Goal: Transaction & Acquisition: Purchase product/service

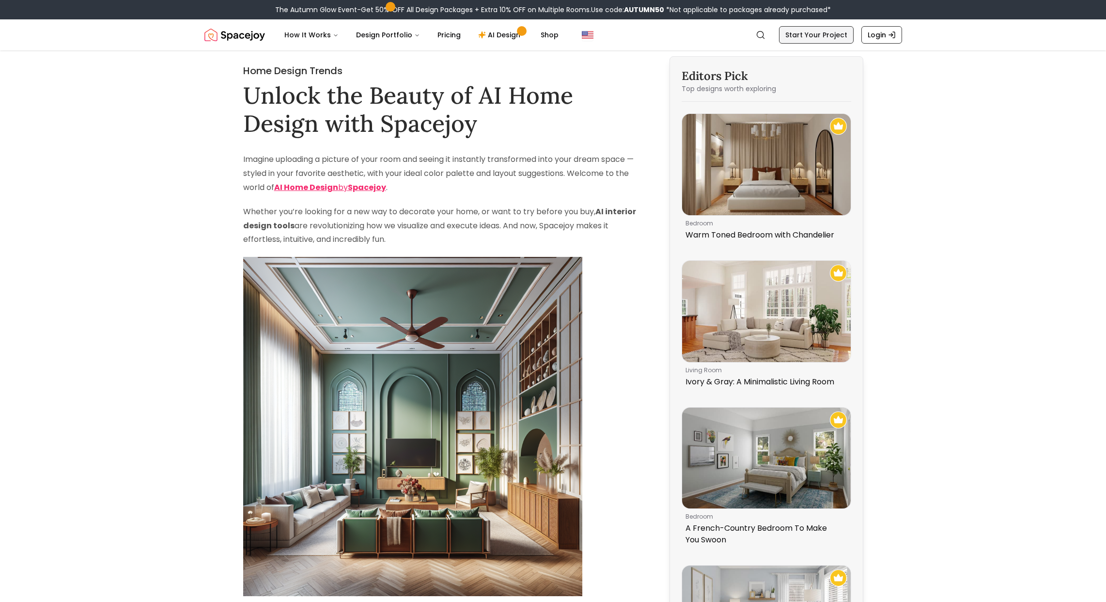
click at [809, 30] on link "Start Your Project" at bounding box center [816, 34] width 75 height 17
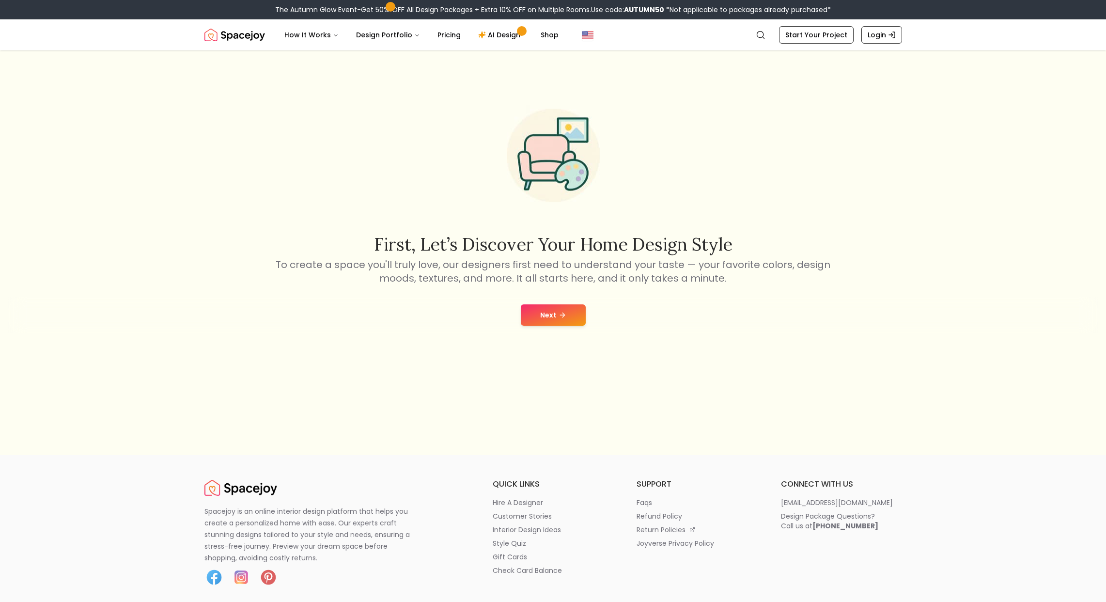
scroll to position [78, 0]
click at [558, 312] on icon at bounding box center [562, 314] width 8 height 8
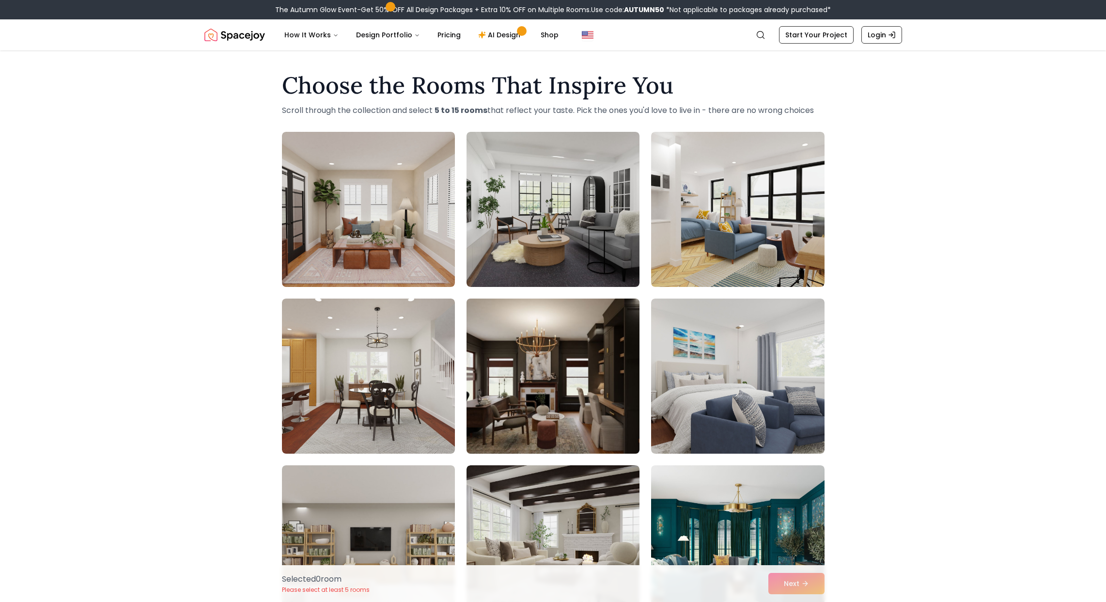
click at [565, 378] on img at bounding box center [553, 375] width 182 height 163
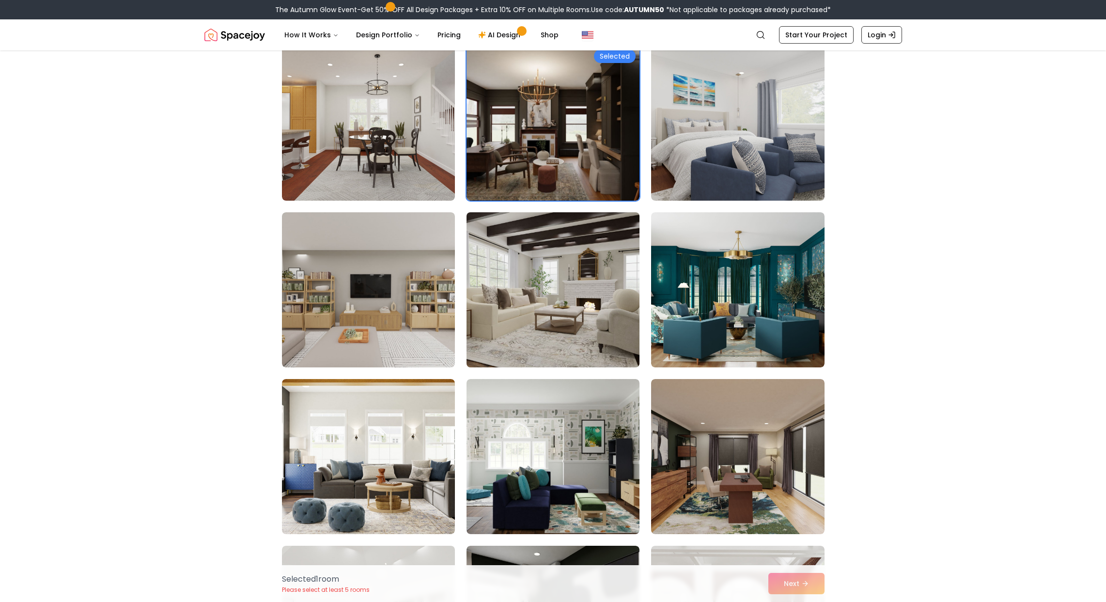
click at [571, 325] on img at bounding box center [553, 289] width 182 height 163
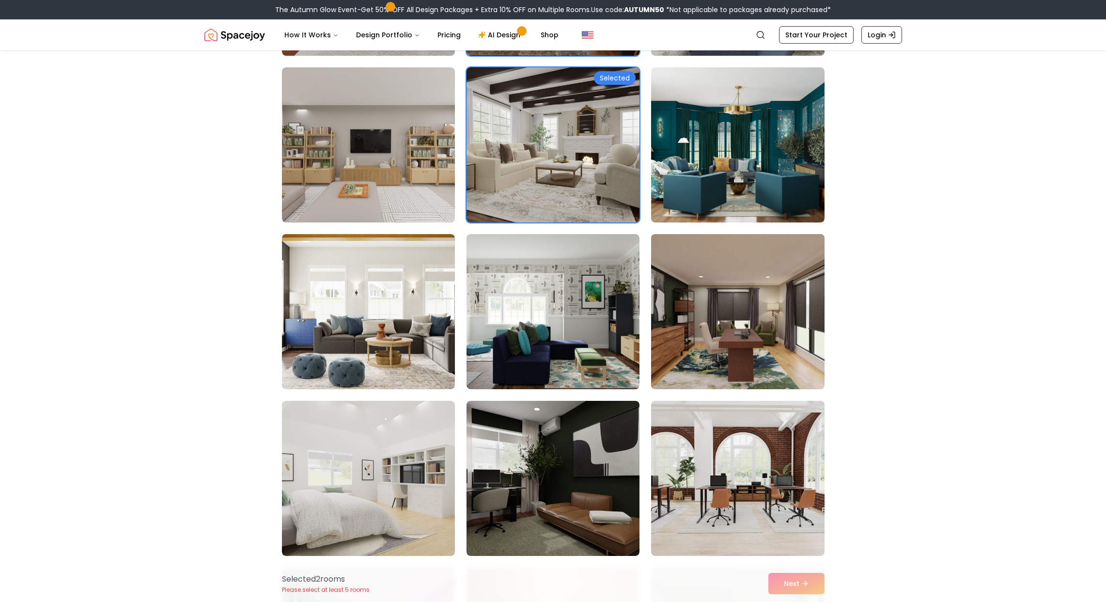
click at [724, 309] on img at bounding box center [738, 311] width 182 height 163
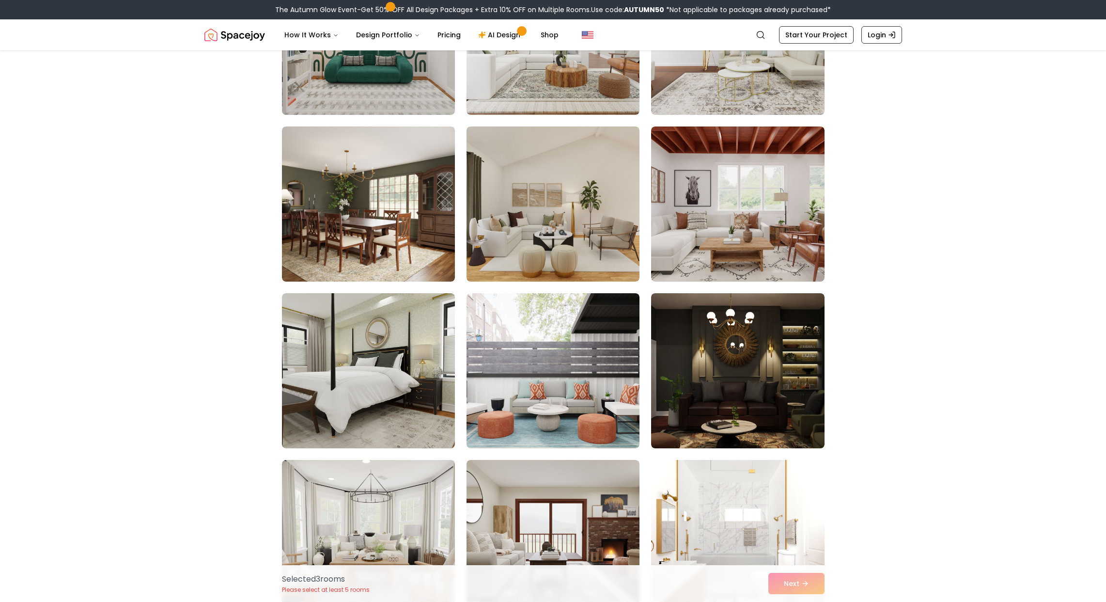
scroll to position [1690, 0]
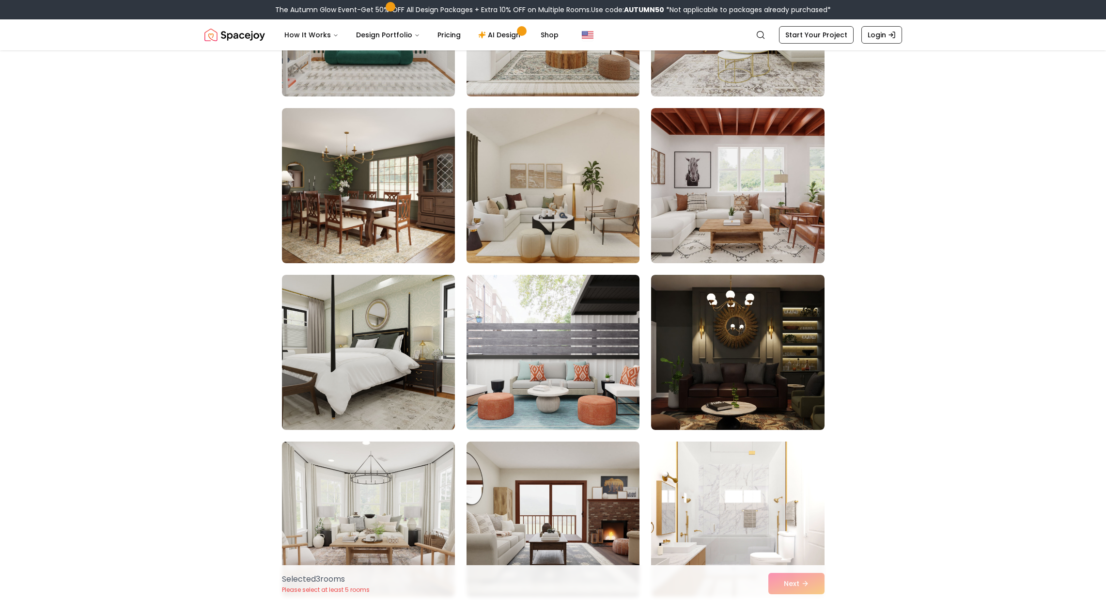
click at [572, 221] on img at bounding box center [553, 185] width 182 height 163
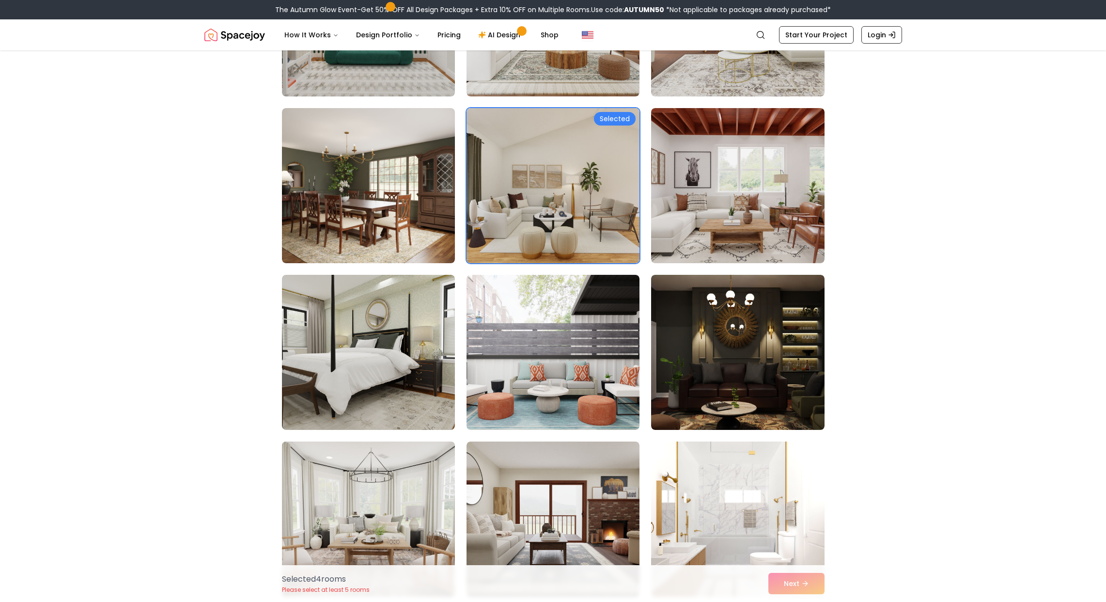
click at [388, 500] on img at bounding box center [369, 518] width 182 height 163
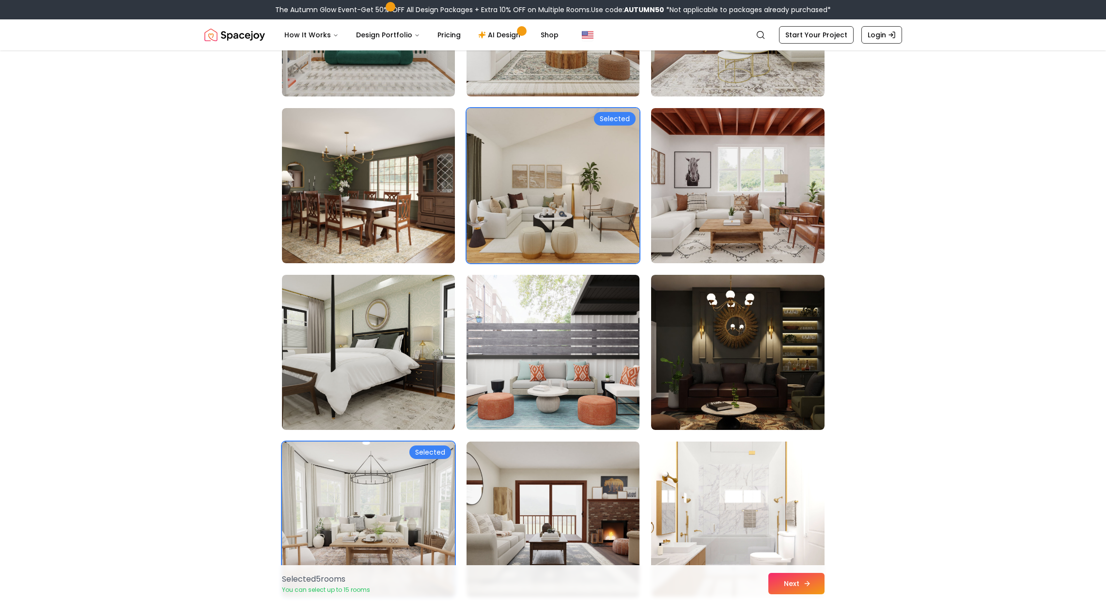
click at [794, 585] on button "Next" at bounding box center [796, 582] width 56 height 21
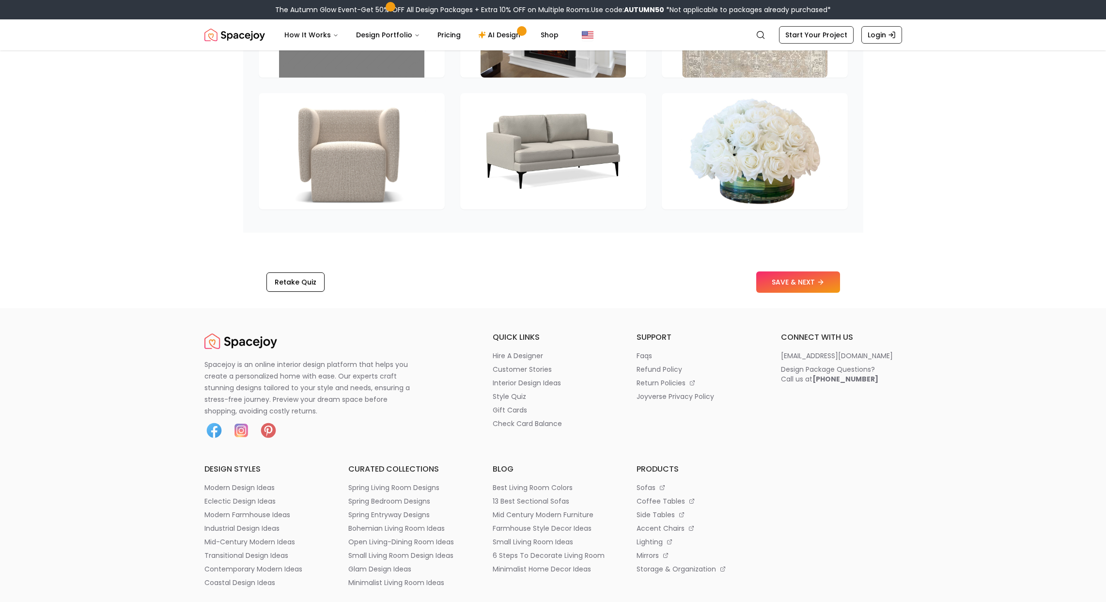
scroll to position [1451, 0]
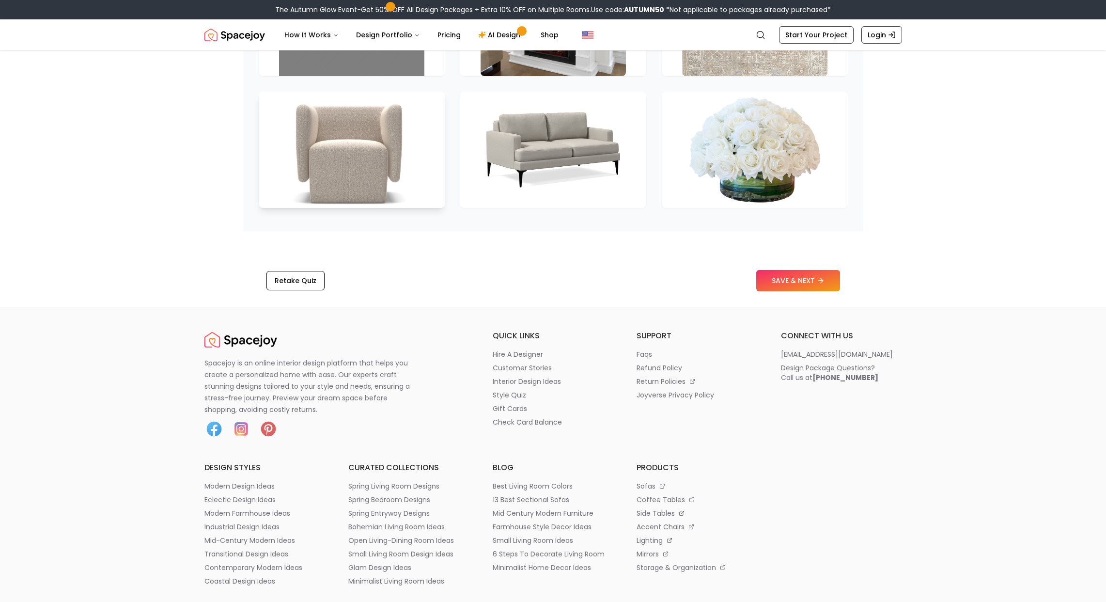
click at [783, 274] on button "SAVE & NEXT" at bounding box center [798, 280] width 84 height 21
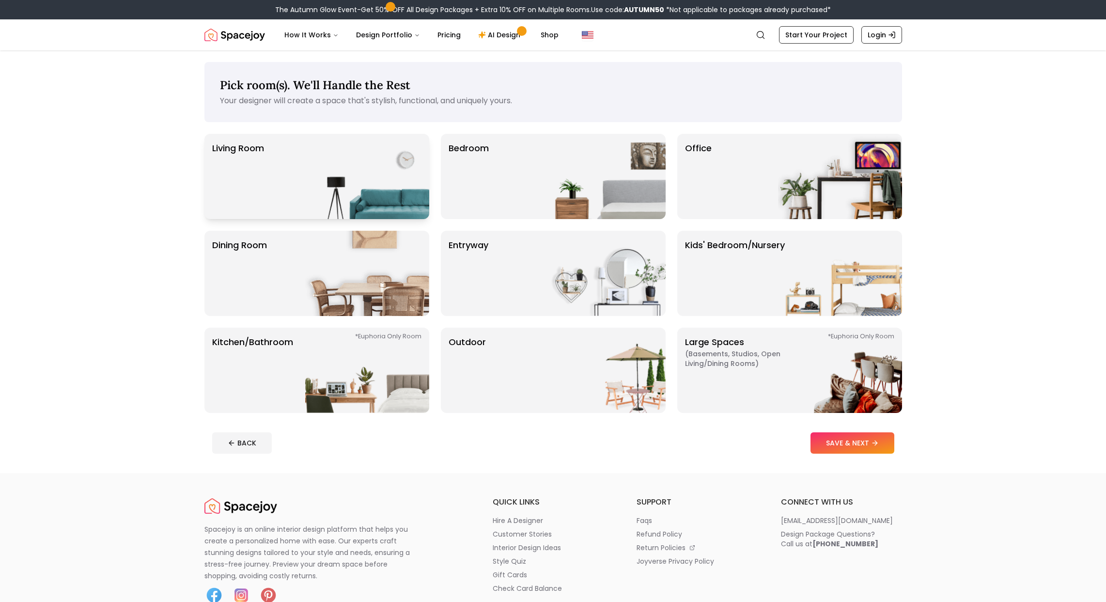
click at [321, 175] on img at bounding box center [367, 176] width 124 height 85
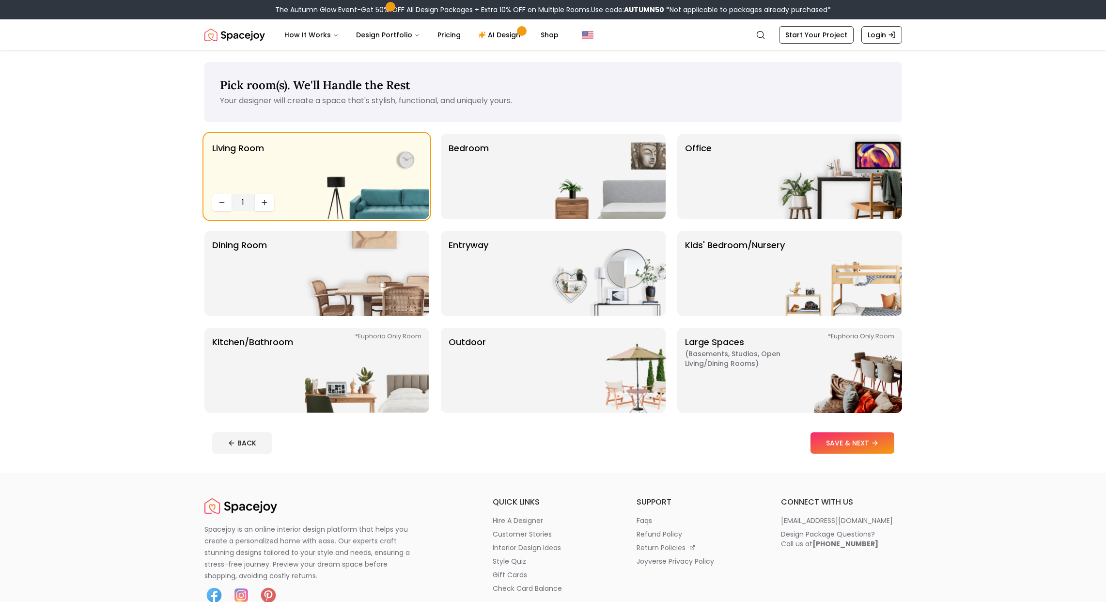
click at [841, 435] on button "SAVE & NEXT" at bounding box center [852, 442] width 84 height 21
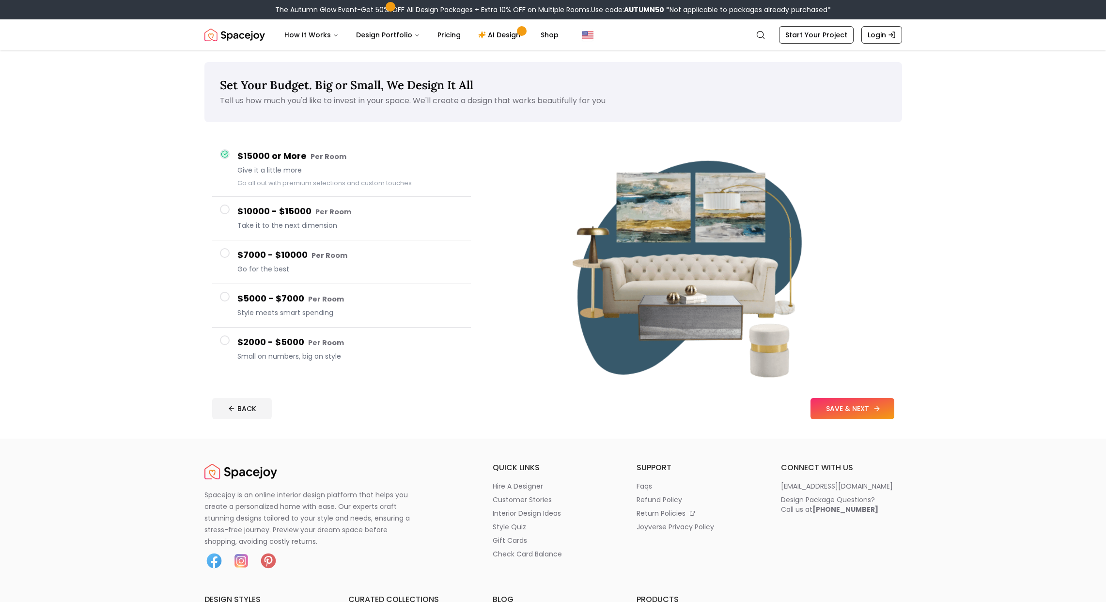
click at [842, 410] on button "SAVE & NEXT" at bounding box center [852, 408] width 84 height 21
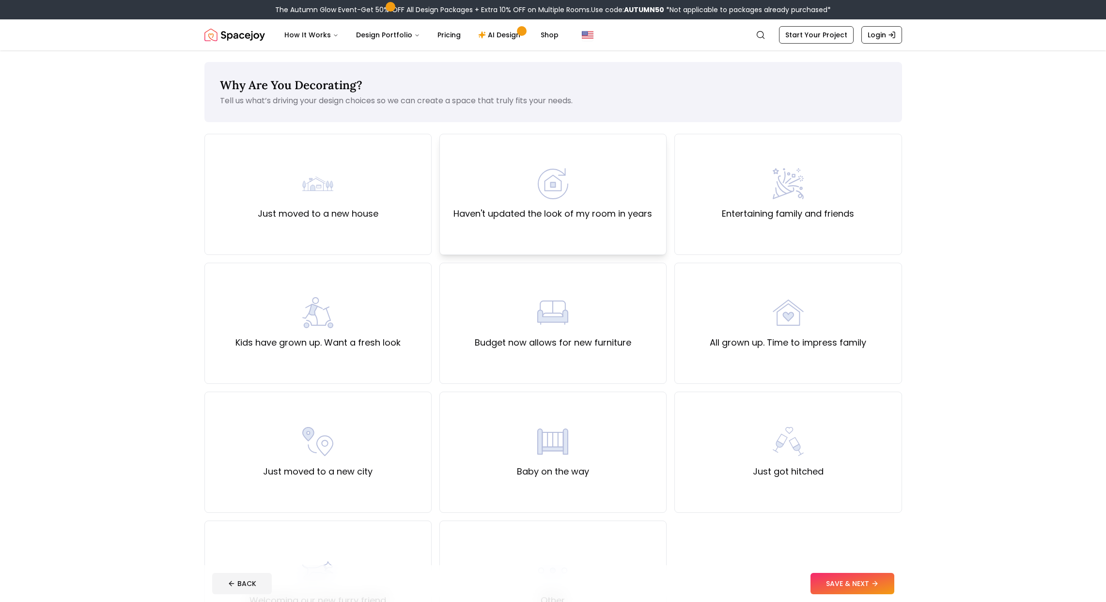
click at [613, 195] on div "Haven't updated the look of my room in years" at bounding box center [552, 194] width 199 height 52
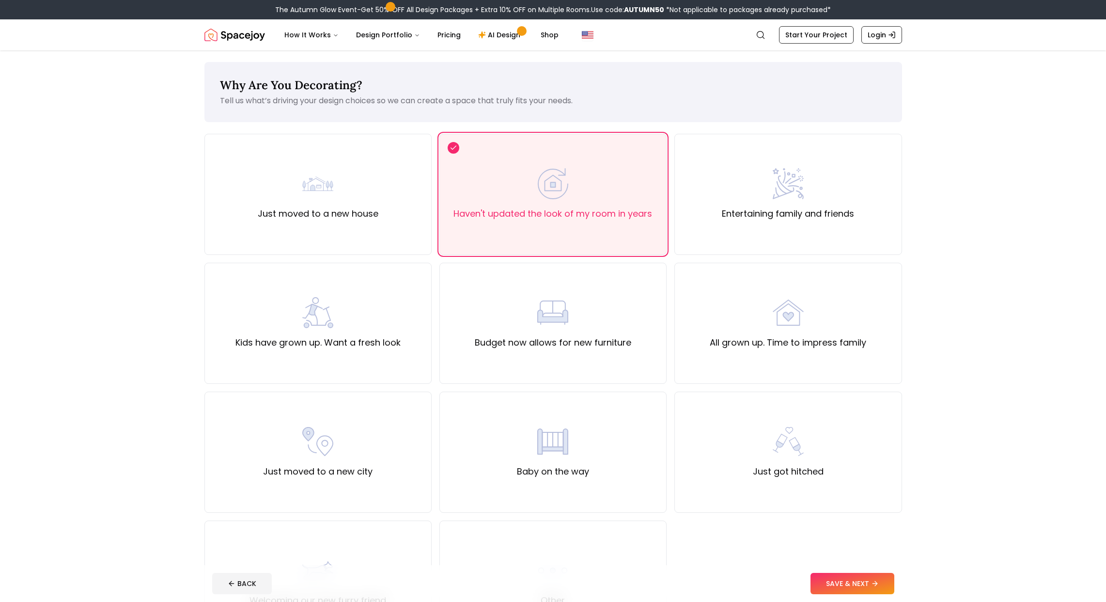
click at [852, 582] on button "SAVE & NEXT" at bounding box center [852, 582] width 84 height 21
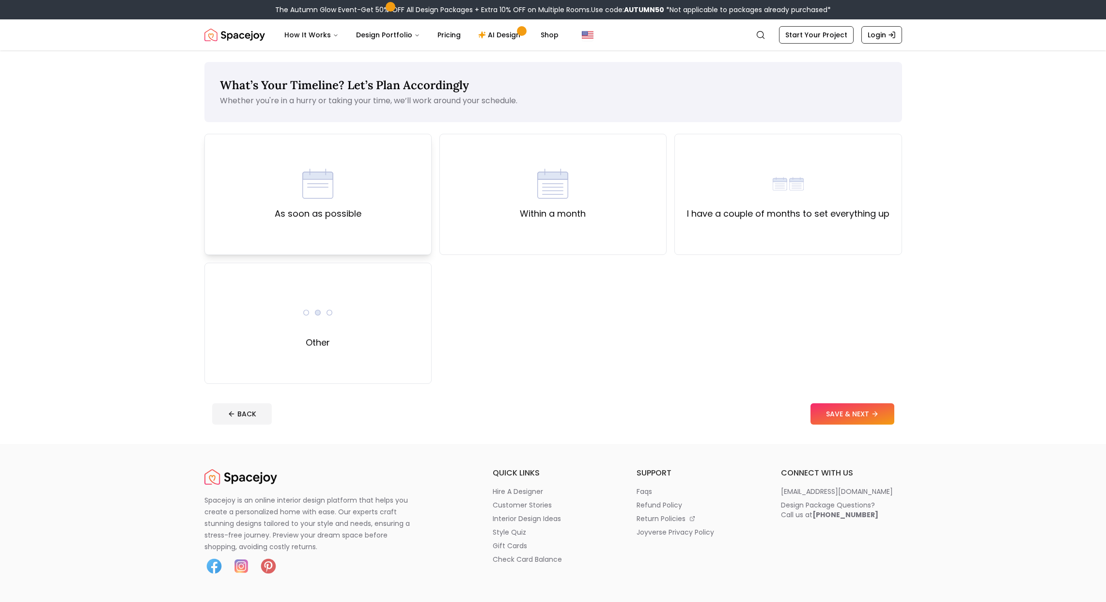
click at [316, 187] on img at bounding box center [317, 183] width 31 height 31
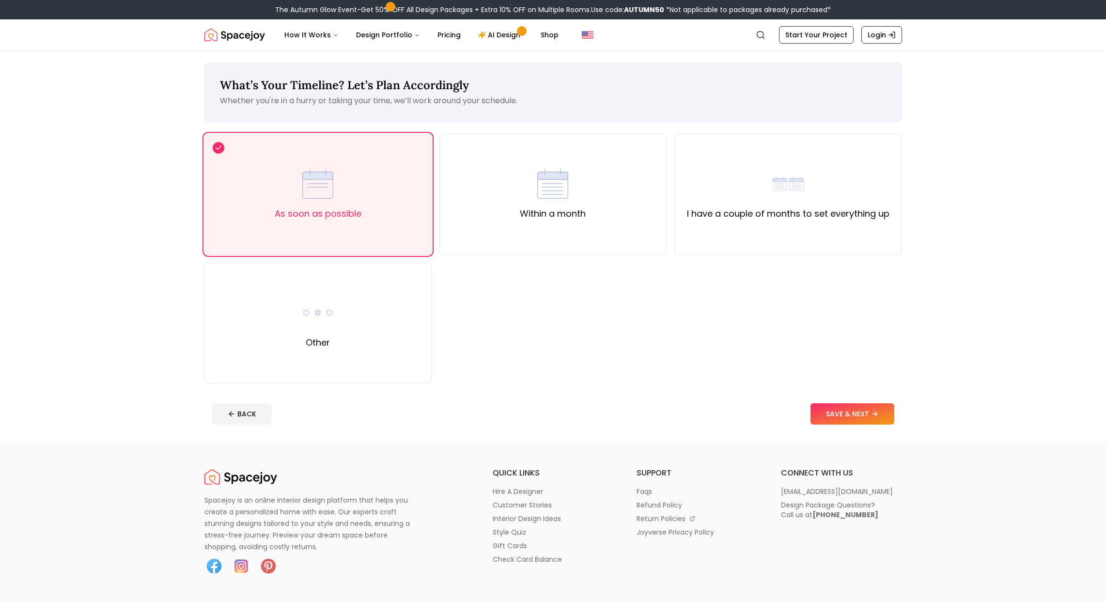
click at [847, 411] on button "SAVE & NEXT" at bounding box center [852, 413] width 84 height 21
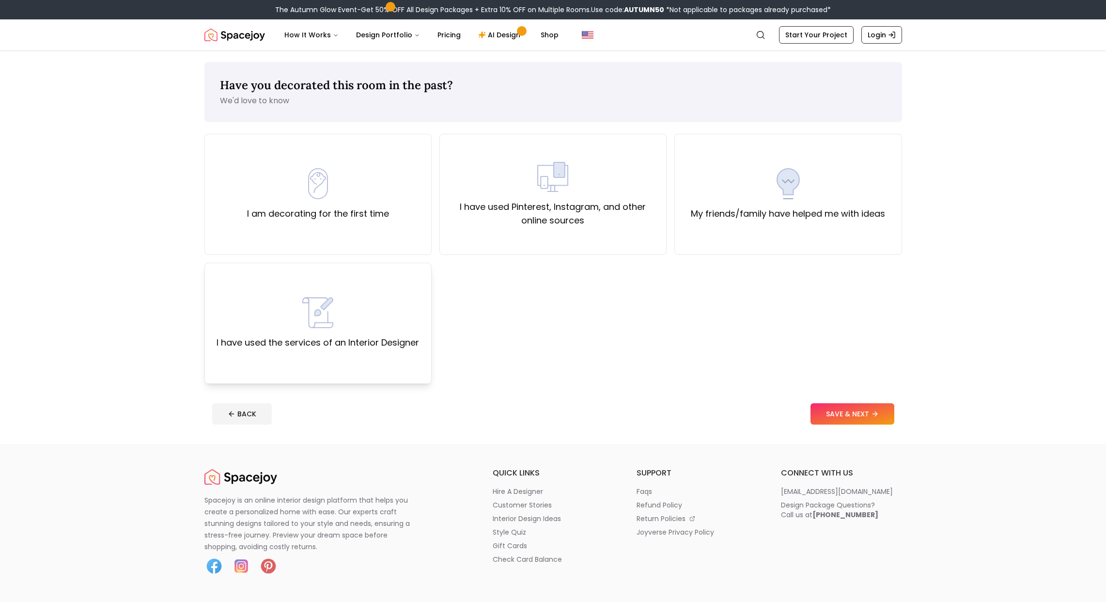
drag, startPoint x: 348, startPoint y: 292, endPoint x: 527, endPoint y: 318, distance: 181.2
click at [348, 292] on div "I have used the services of an Interior Designer" at bounding box center [317, 323] width 227 height 121
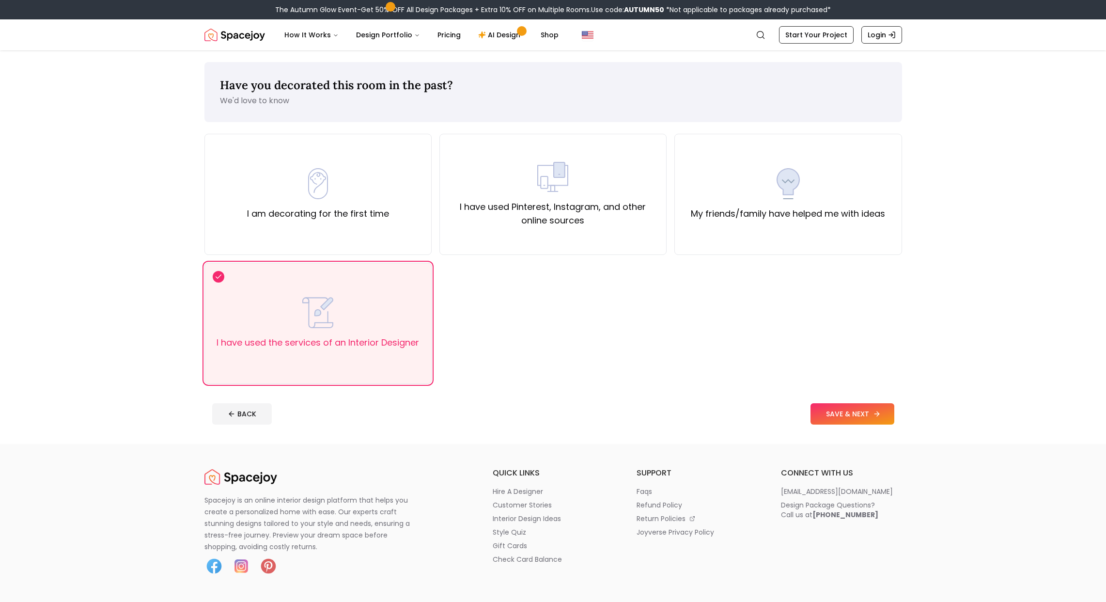
click at [839, 409] on button "SAVE & NEXT" at bounding box center [852, 413] width 84 height 21
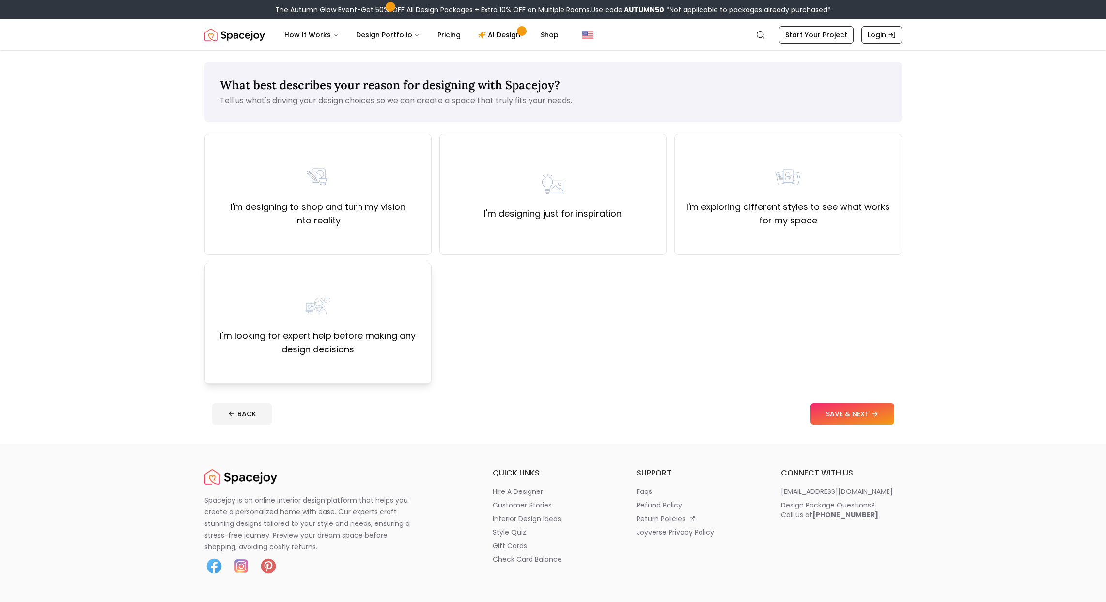
drag, startPoint x: 352, startPoint y: 291, endPoint x: 402, endPoint y: 299, distance: 51.0
click at [352, 291] on div "I'm looking for expert help before making any design decisions" at bounding box center [318, 323] width 211 height 66
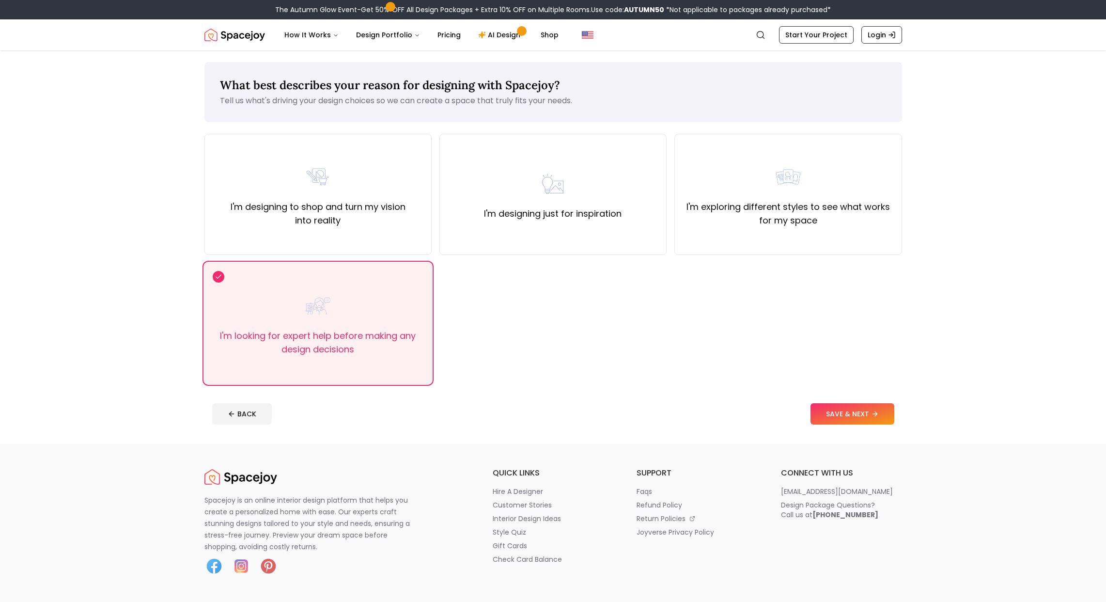
click at [835, 414] on button "SAVE & NEXT" at bounding box center [852, 413] width 84 height 21
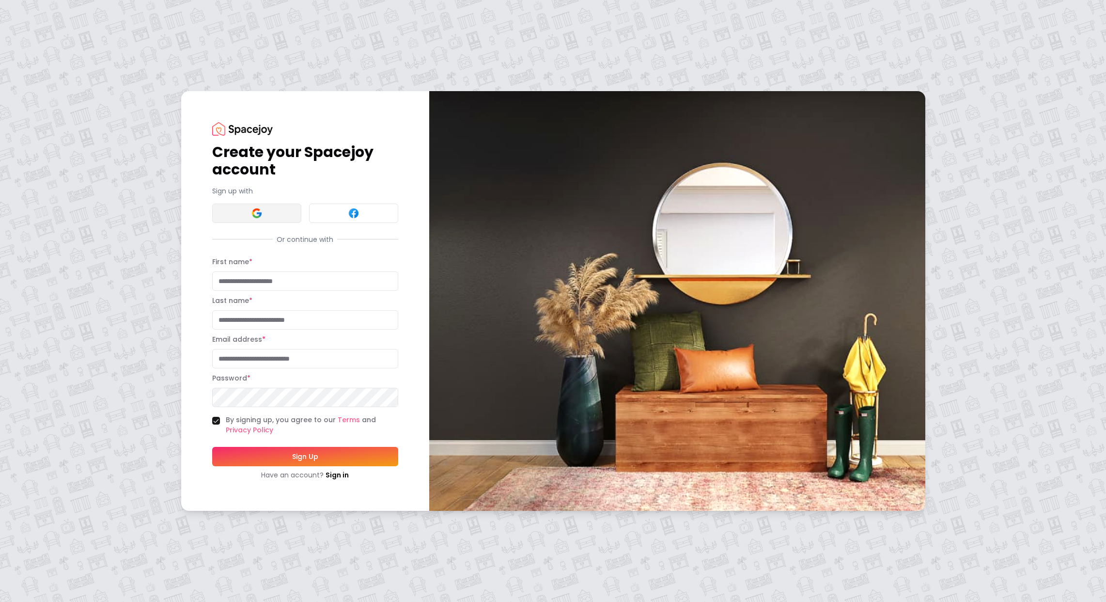
click at [259, 211] on img at bounding box center [257, 213] width 12 height 12
